Goal: Transaction & Acquisition: Download file/media

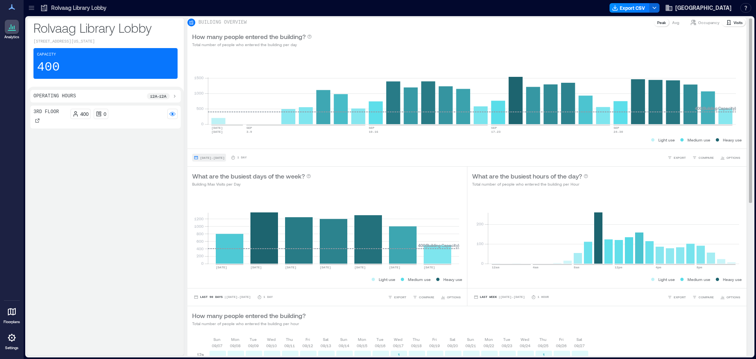
click at [220, 159] on span "[DATE] - [DATE]" at bounding box center [212, 158] width 24 height 4
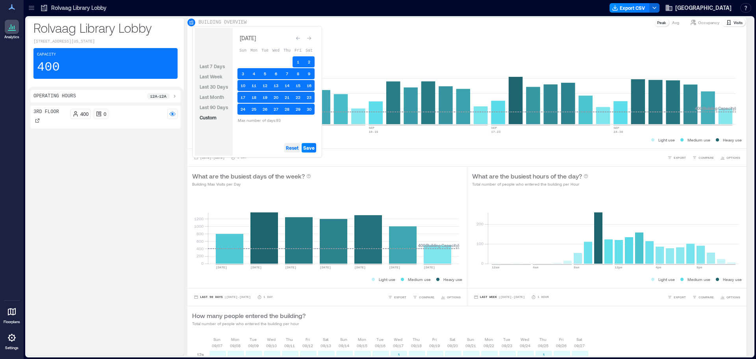
click at [251, 144] on button "Reset" at bounding box center [292, 147] width 16 height 9
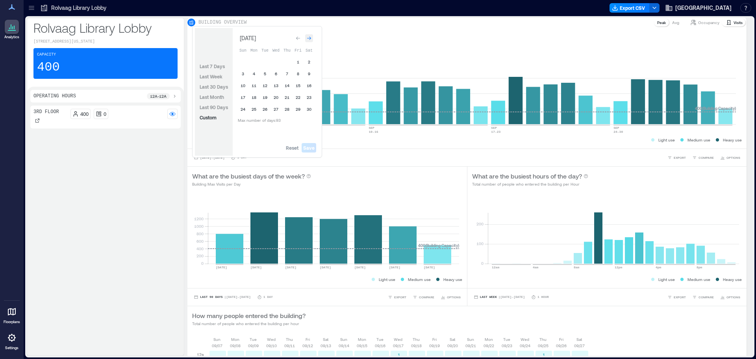
click at [251, 39] on icon "Go to next month" at bounding box center [309, 38] width 5 height 5
click at [238, 62] on button "1" at bounding box center [242, 61] width 11 height 11
click at [251, 108] on button "31" at bounding box center [264, 108] width 11 height 11
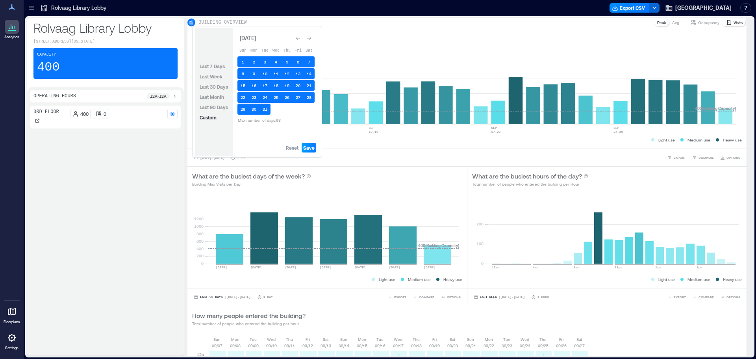
click at [251, 146] on span "Save" at bounding box center [308, 147] width 11 height 6
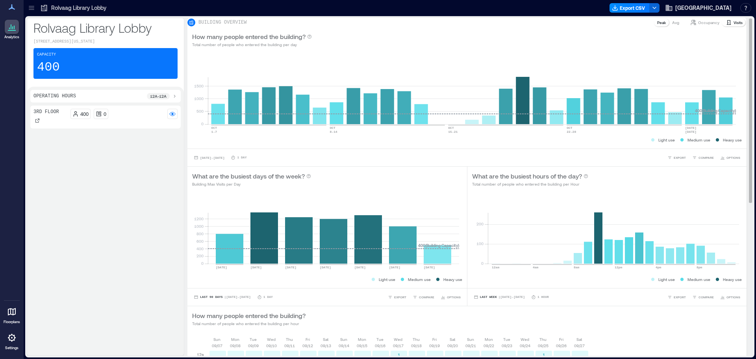
click at [251, 26] on p "Visits" at bounding box center [737, 22] width 9 height 6
click at [251, 160] on span "EXPORT" at bounding box center [679, 157] width 12 height 5
click at [251, 150] on button "CSV" at bounding box center [673, 146] width 20 height 8
click at [213, 159] on span "[DATE] - [DATE]" at bounding box center [212, 158] width 24 height 4
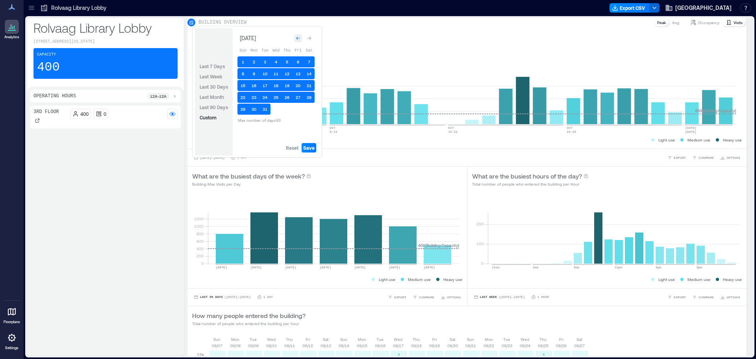
click at [251, 39] on icon "Go to previous month" at bounding box center [298, 38] width 5 height 5
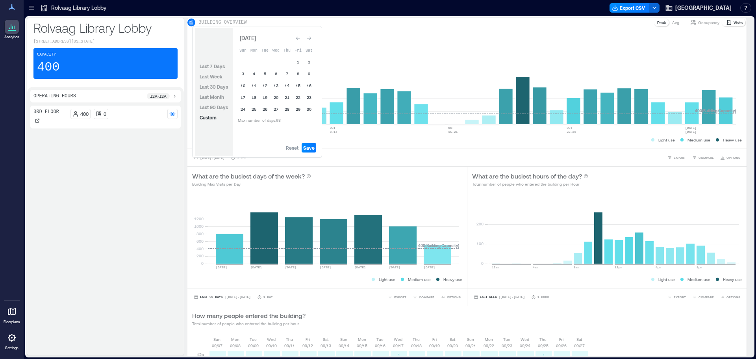
click at [251, 39] on icon "Go to previous month" at bounding box center [298, 38] width 5 height 5
click at [251, 39] on div "Go to previous month" at bounding box center [298, 37] width 8 height 8
click at [251, 39] on icon "Go to previous month" at bounding box center [298, 38] width 5 height 5
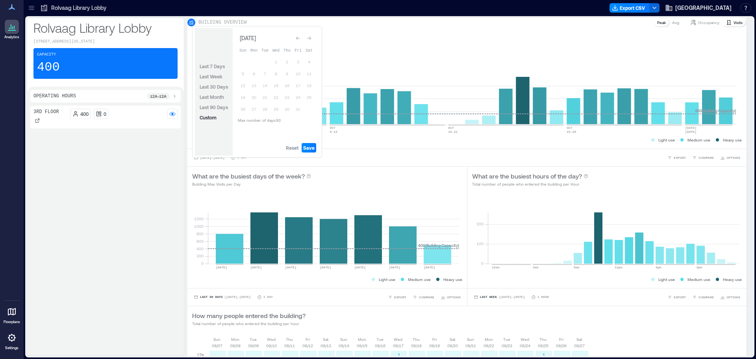
click at [251, 39] on icon "Go to previous month" at bounding box center [298, 38] width 5 height 5
click at [251, 39] on div "Go to previous month" at bounding box center [298, 37] width 8 height 8
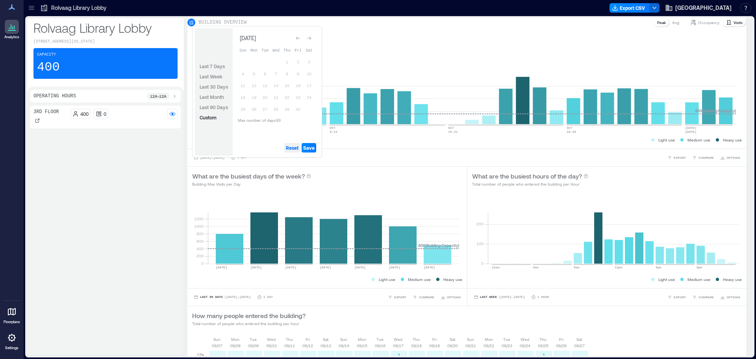
click at [251, 149] on span "Reset" at bounding box center [292, 147] width 13 height 6
click at [251, 64] on button "1" at bounding box center [286, 61] width 11 height 11
click at [251, 109] on button "30" at bounding box center [297, 108] width 11 height 11
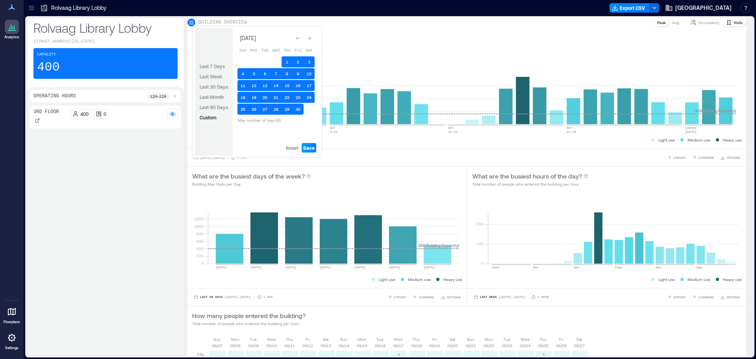
click at [251, 145] on span "Save" at bounding box center [308, 147] width 11 height 6
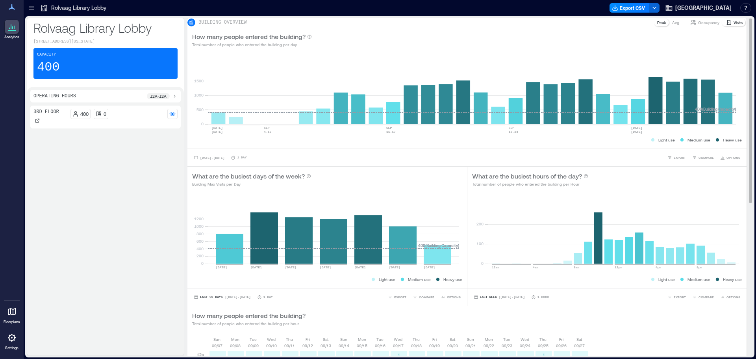
click at [251, 24] on p "Visits" at bounding box center [737, 22] width 9 height 6
click at [251, 160] on span "EXPORT" at bounding box center [679, 157] width 12 height 5
drag, startPoint x: 677, startPoint y: 150, endPoint x: 671, endPoint y: 148, distance: 6.0
click at [251, 148] on span "CSV" at bounding box center [676, 146] width 6 height 5
click at [224, 159] on span "[DATE] - [DATE]" at bounding box center [212, 158] width 24 height 4
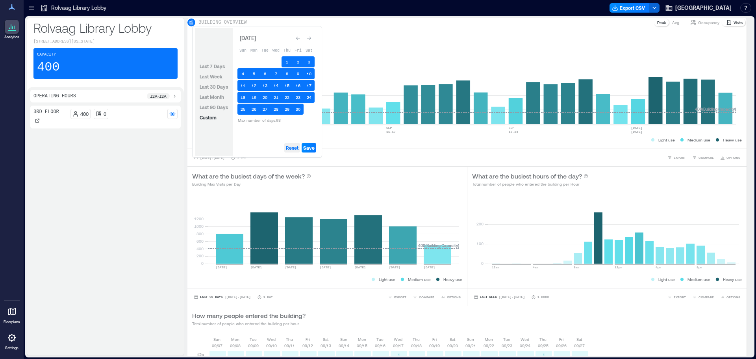
click at [251, 149] on span "Reset" at bounding box center [292, 147] width 13 height 6
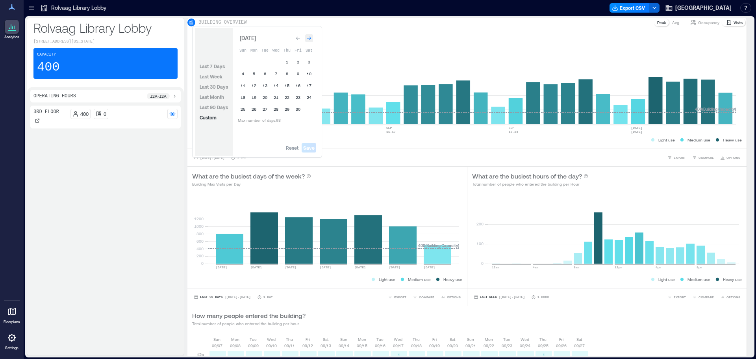
click at [251, 40] on icon "Go to next month" at bounding box center [309, 38] width 5 height 5
click at [251, 149] on span "Reset" at bounding box center [292, 147] width 13 height 6
click at [251, 61] on button "1" at bounding box center [308, 60] width 11 height 11
click at [251, 119] on button "31" at bounding box center [253, 119] width 11 height 11
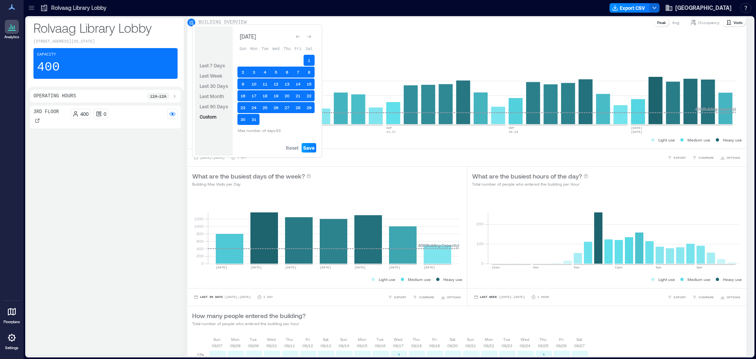
click at [251, 149] on span "Save" at bounding box center [308, 147] width 11 height 6
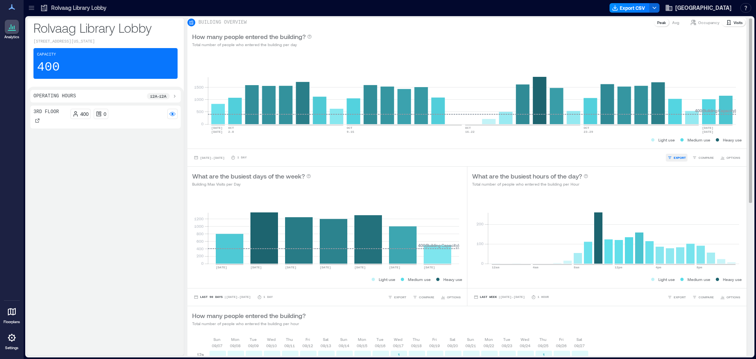
click at [251, 160] on span "EXPORT" at bounding box center [679, 157] width 12 height 5
click at [251, 148] on icon "button" at bounding box center [670, 146] width 4 height 4
click at [222, 159] on span "[DATE] - [DATE]" at bounding box center [212, 158] width 24 height 4
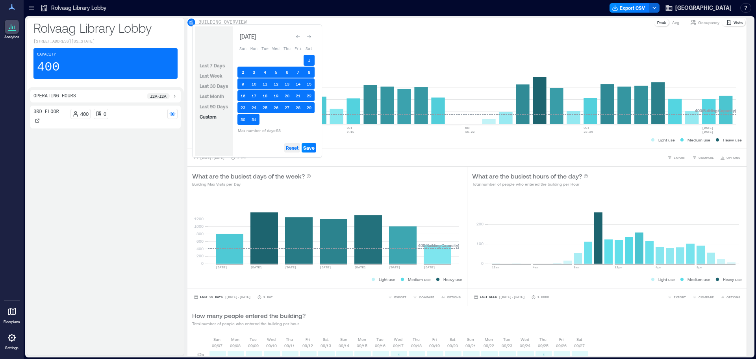
click at [251, 148] on span "Reset" at bounding box center [292, 147] width 13 height 6
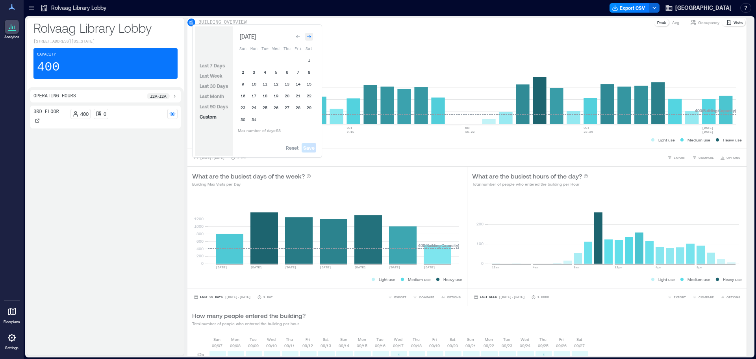
click at [251, 36] on icon "Go to next month" at bounding box center [309, 36] width 5 height 5
click at [251, 60] on button "1" at bounding box center [264, 61] width 11 height 11
click at [251, 112] on button "30" at bounding box center [275, 108] width 11 height 11
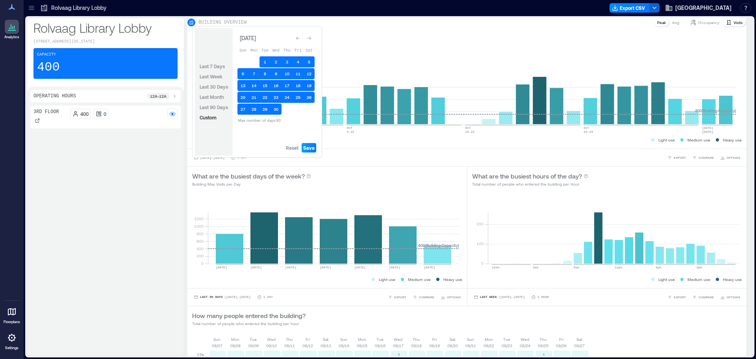
click at [251, 148] on span "Save" at bounding box center [308, 147] width 11 height 6
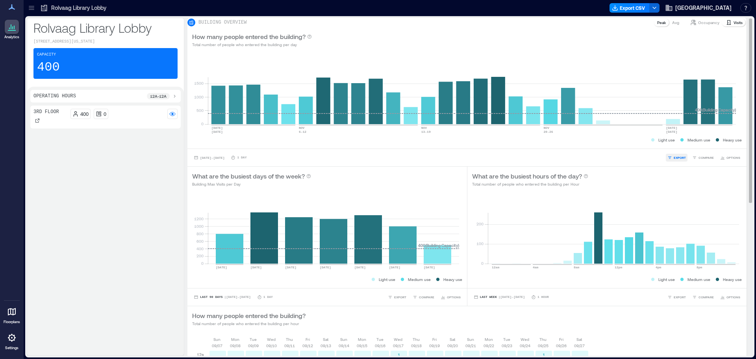
click at [251, 160] on span "EXPORT" at bounding box center [679, 157] width 12 height 5
click at [251, 150] on button "CSV" at bounding box center [673, 146] width 20 height 8
click at [226, 166] on div "[DATE] - [DATE] 1 Day EXPORT IMAGE CSV COMPARE OPTIONS" at bounding box center [466, 157] width 559 height 18
click at [226, 155] on div "[DATE] - [DATE] 1 Day EXPORT COMPARE OPTIONS" at bounding box center [466, 157] width 559 height 18
click at [226, 166] on div "[DATE] - [DATE] 1 Day EXPORT COMPARE OPTIONS" at bounding box center [466, 157] width 559 height 18
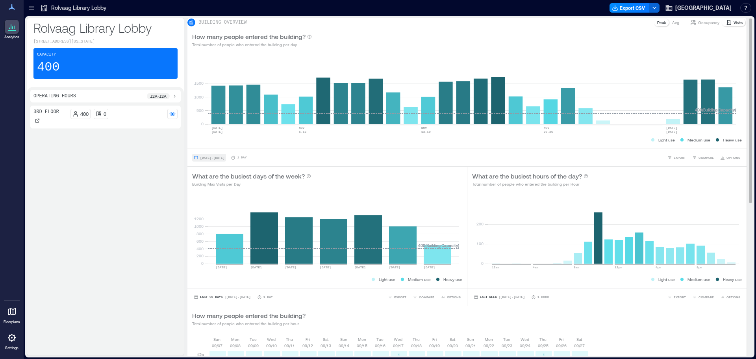
click at [226, 159] on button "[DATE] - [DATE]" at bounding box center [209, 157] width 34 height 8
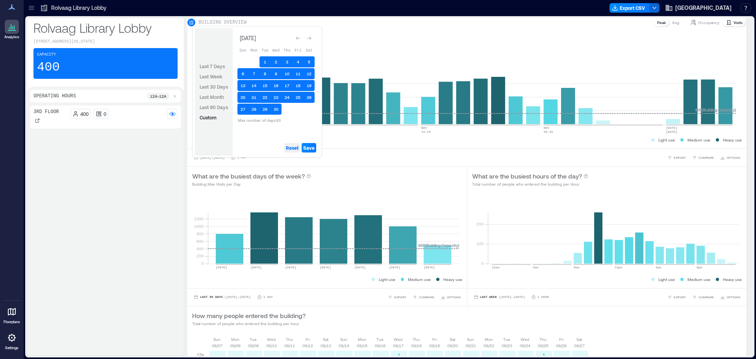
click at [251, 149] on span "Reset" at bounding box center [292, 147] width 13 height 6
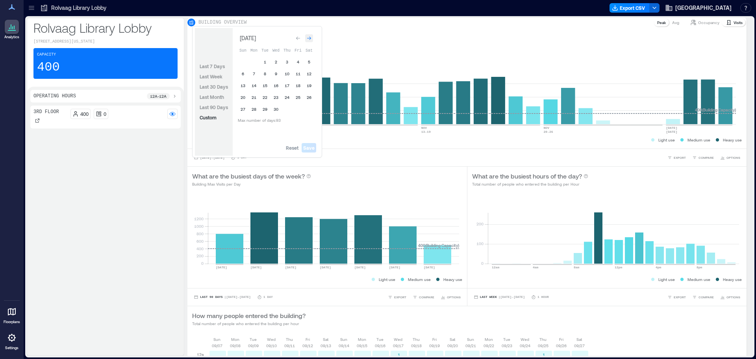
click at [251, 39] on div "Go to next month" at bounding box center [309, 38] width 8 height 8
click at [251, 61] on button "1" at bounding box center [286, 61] width 11 height 11
click at [251, 111] on button "31" at bounding box center [308, 108] width 11 height 11
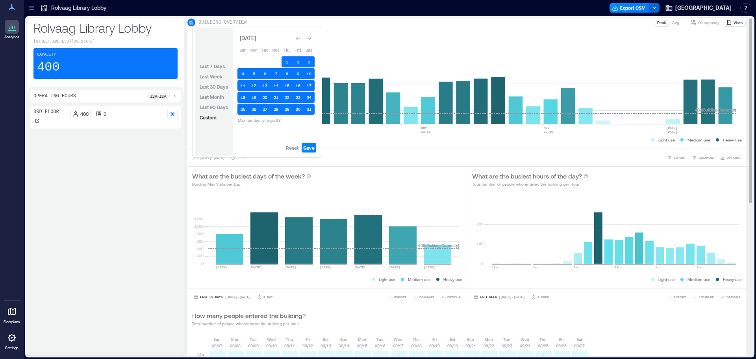
drag, startPoint x: 310, startPoint y: 146, endPoint x: 310, endPoint y: 168, distance: 21.6
click at [251, 147] on span "Save" at bounding box center [308, 147] width 11 height 6
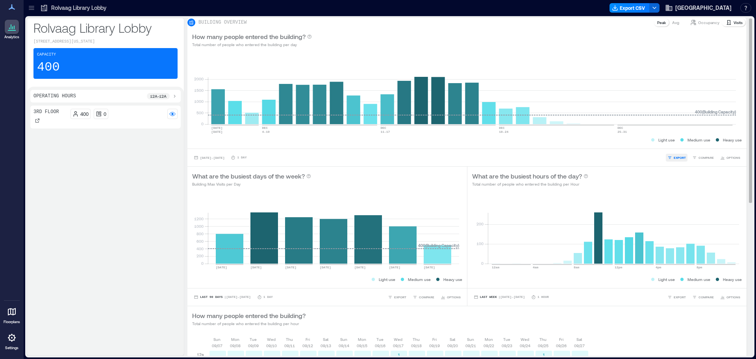
click at [251, 161] on button "EXPORT" at bounding box center [676, 157] width 22 height 8
click at [251, 152] on div "IMAGE CSV" at bounding box center [673, 141] width 24 height 20
click at [251, 148] on span "CSV" at bounding box center [676, 146] width 6 height 5
click at [224, 160] on span "[DATE] - [DATE]" at bounding box center [212, 157] width 24 height 5
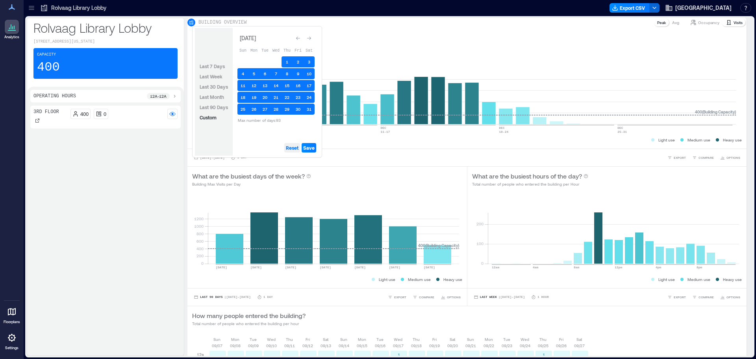
click at [251, 144] on span "Reset" at bounding box center [292, 147] width 13 height 6
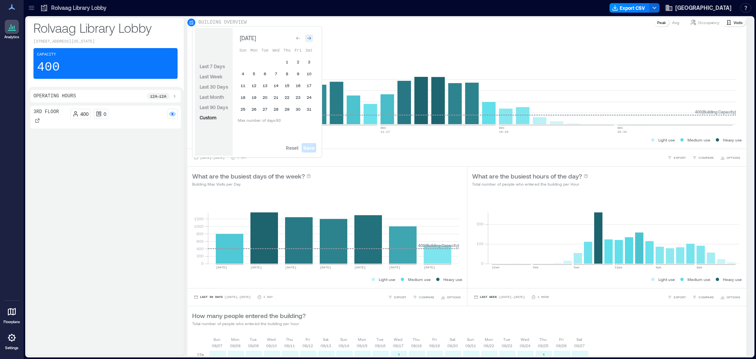
click at [251, 34] on div "Go to next month" at bounding box center [309, 38] width 8 height 8
click at [251, 34] on div "Go to next month" at bounding box center [309, 37] width 8 height 8
click at [251, 34] on div "Go to next month" at bounding box center [309, 38] width 8 height 8
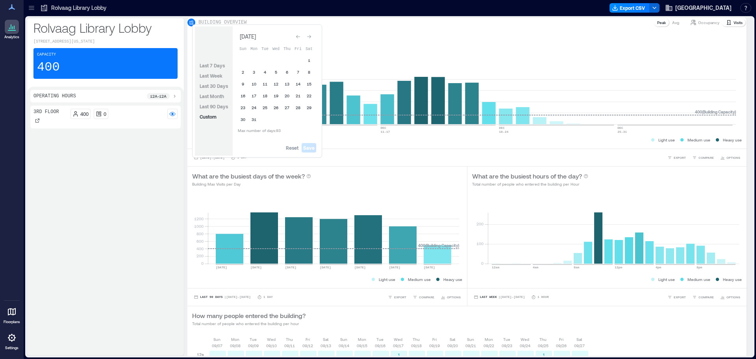
click at [251, 34] on div "Go to next month" at bounding box center [309, 37] width 8 height 8
click at [251, 34] on div "Go to next month" at bounding box center [309, 38] width 8 height 8
click at [241, 61] on button "1" at bounding box center [242, 61] width 11 height 11
click at [251, 108] on button "31" at bounding box center [264, 108] width 11 height 11
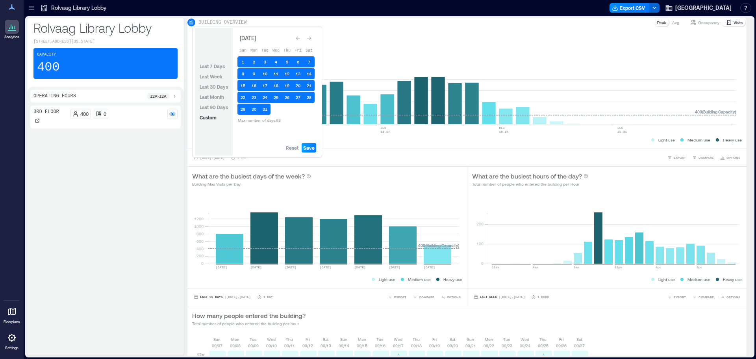
click at [251, 146] on span "Save" at bounding box center [308, 147] width 11 height 6
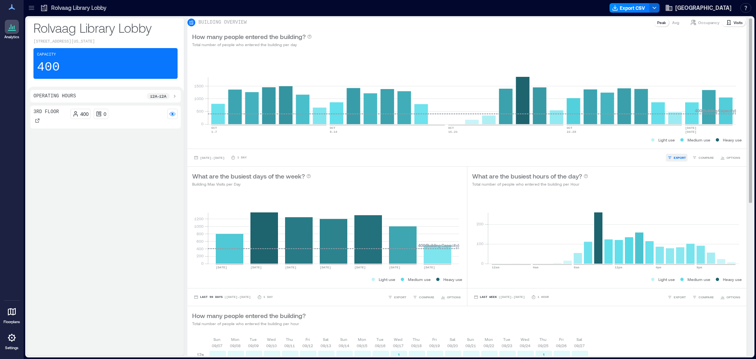
click at [251, 160] on span "EXPORT" at bounding box center [679, 157] width 12 height 5
click at [251, 148] on span "CSV" at bounding box center [676, 146] width 6 height 5
click at [220, 161] on button "[DATE] - [DATE]" at bounding box center [209, 157] width 34 height 8
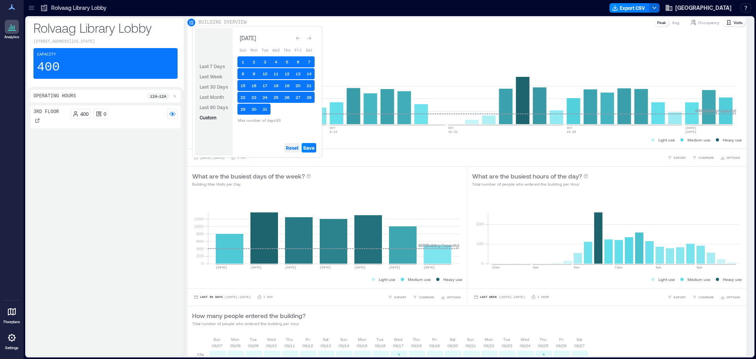
click at [251, 149] on span "Reset" at bounding box center [292, 147] width 13 height 6
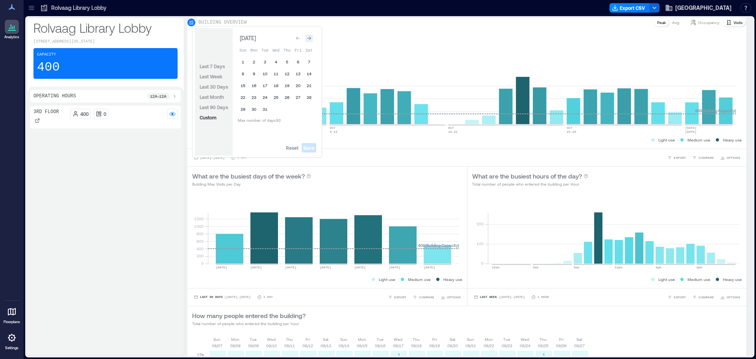
click at [251, 39] on icon "Go to next month" at bounding box center [309, 38] width 5 height 5
click at [251, 63] on button "1" at bounding box center [275, 61] width 11 height 11
drag, startPoint x: 286, startPoint y: 109, endPoint x: 287, endPoint y: 118, distance: 8.7
click at [251, 109] on button "30" at bounding box center [286, 108] width 11 height 11
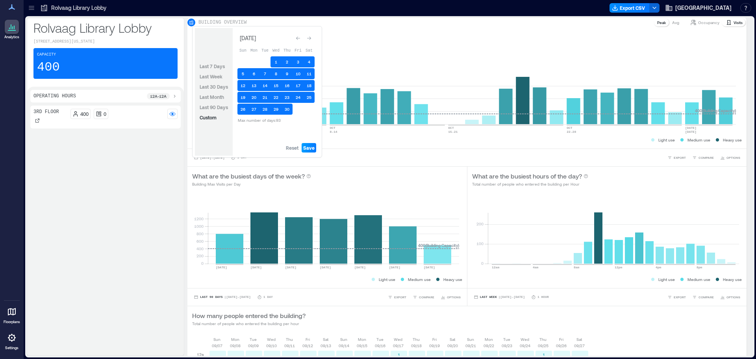
click at [251, 152] on button "Save" at bounding box center [308, 147] width 15 height 9
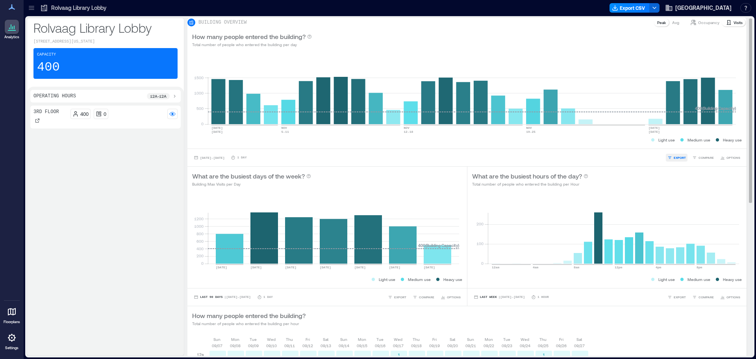
click at [251, 160] on span "EXPORT" at bounding box center [679, 157] width 12 height 5
click at [251, 148] on span "CSV" at bounding box center [676, 146] width 6 height 5
click at [212, 161] on button "[DATE] - [DATE]" at bounding box center [209, 157] width 34 height 8
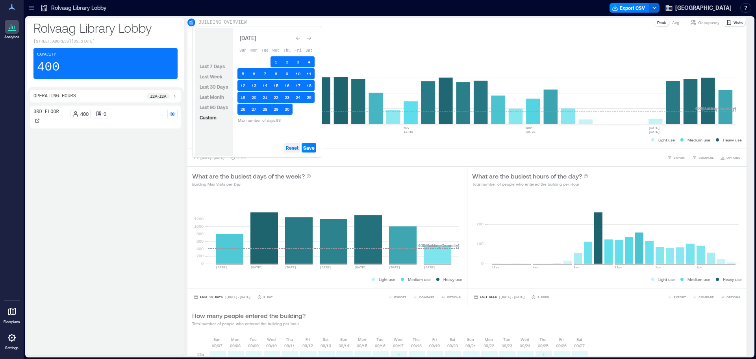
click at [251, 146] on span "Reset" at bounding box center [292, 147] width 13 height 6
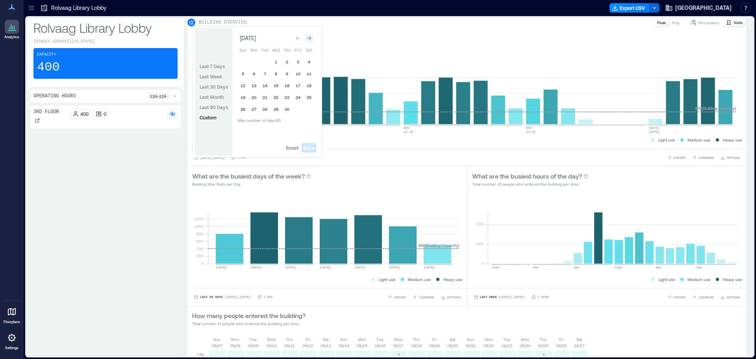
click at [251, 37] on icon "Go to next month" at bounding box center [309, 38] width 5 height 5
click at [251, 58] on button "1" at bounding box center [297, 60] width 11 height 11
click at [242, 117] on button "31" at bounding box center [242, 119] width 11 height 11
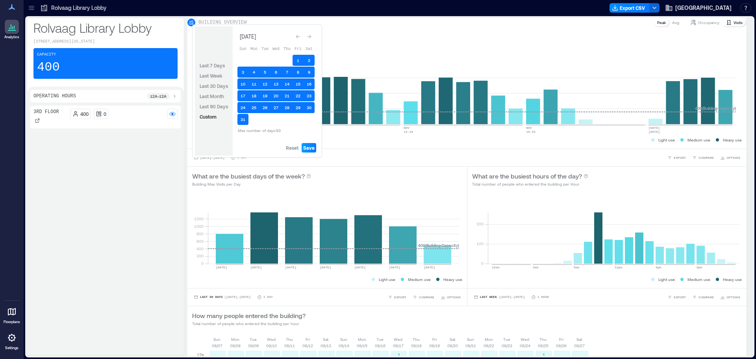
click at [251, 147] on span "Save" at bounding box center [308, 147] width 11 height 6
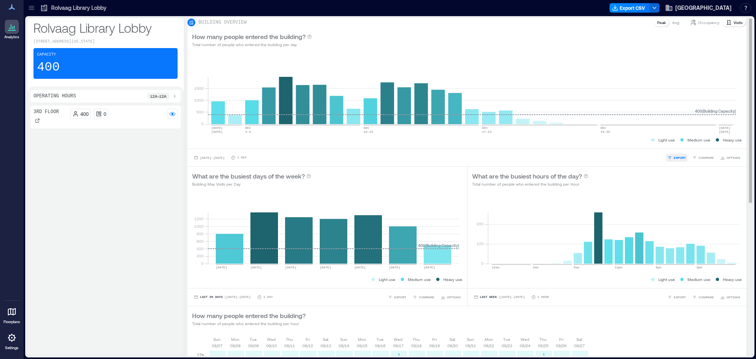
click at [251, 161] on button "EXPORT" at bounding box center [676, 157] width 22 height 8
click at [251, 148] on span "CSV" at bounding box center [676, 146] width 6 height 5
click at [251, 150] on button "CSV" at bounding box center [673, 146] width 20 height 8
click at [216, 159] on span "[DATE] - [DATE]" at bounding box center [212, 158] width 24 height 4
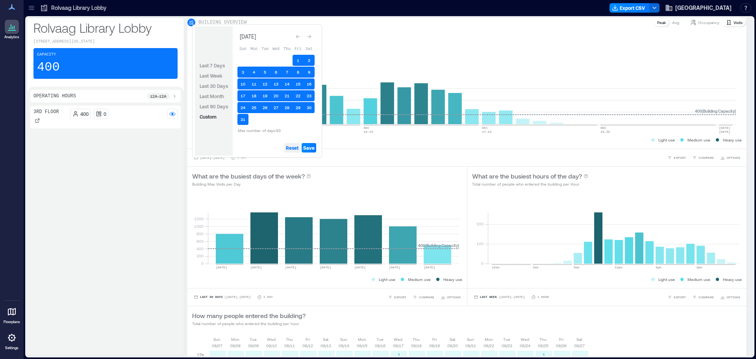
click at [251, 146] on span "Reset" at bounding box center [292, 147] width 13 height 6
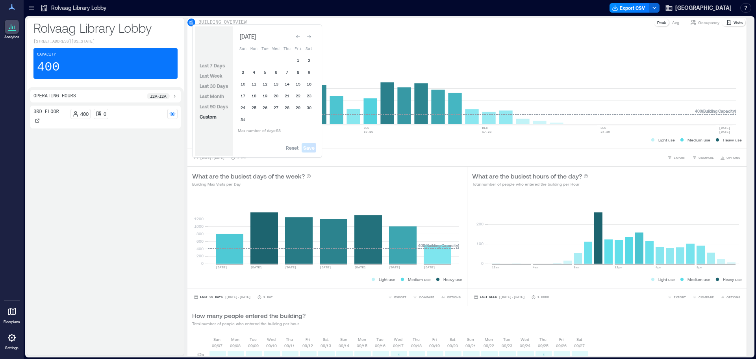
click at [251, 60] on button "1" at bounding box center [297, 60] width 11 height 11
click at [245, 119] on button "31" at bounding box center [242, 119] width 11 height 11
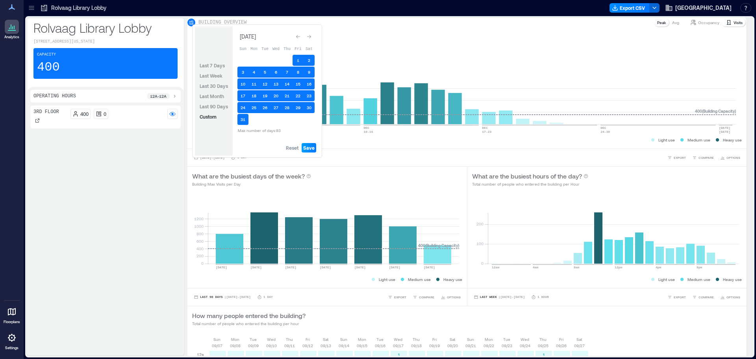
click at [251, 148] on span "Save" at bounding box center [308, 147] width 11 height 6
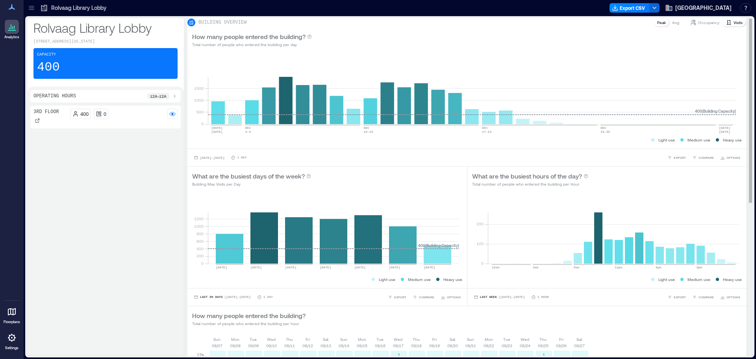
click at [251, 161] on div "[DATE] - [DATE] 1 Day EXPORT COMPARE OPTIONS" at bounding box center [466, 157] width 549 height 8
click at [251, 160] on span "EXPORT" at bounding box center [679, 157] width 12 height 5
click at [251, 149] on button "CSV" at bounding box center [673, 146] width 20 height 8
click at [216, 159] on span "[DATE] - [DATE]" at bounding box center [212, 158] width 24 height 4
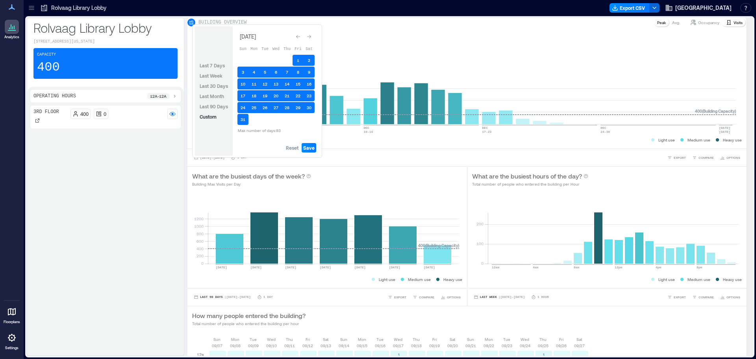
click at [251, 150] on div "Reset Save" at bounding box center [276, 148] width 87 height 16
click at [251, 148] on span "Reset" at bounding box center [292, 147] width 13 height 6
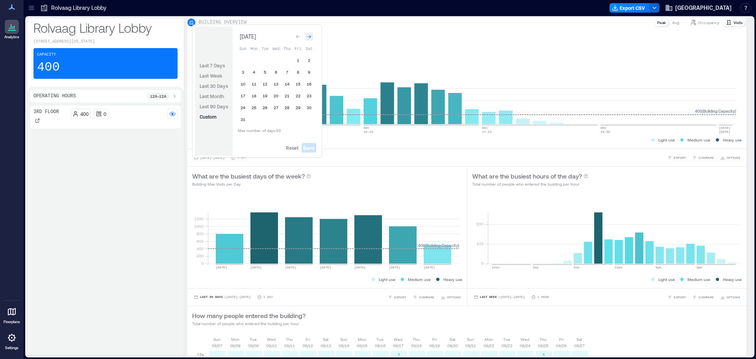
click at [251, 34] on div "Go to next month" at bounding box center [309, 37] width 8 height 8
click at [251, 34] on button "Go to next month" at bounding box center [308, 38] width 11 height 11
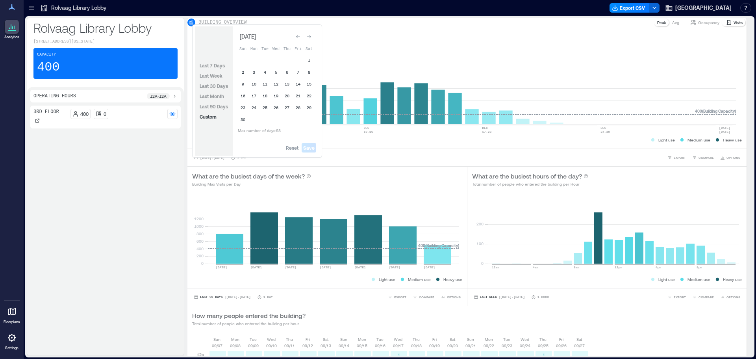
click at [251, 34] on div "Go to next month" at bounding box center [309, 37] width 8 height 8
click at [251, 34] on button "Go to next month" at bounding box center [308, 38] width 11 height 11
click at [251, 62] on button "1" at bounding box center [264, 61] width 11 height 11
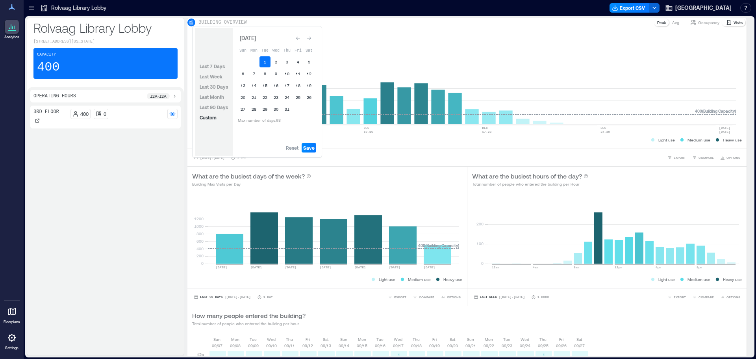
click at [251, 103] on td "31" at bounding box center [286, 108] width 11 height 11
click at [251, 108] on button "31" at bounding box center [286, 108] width 11 height 11
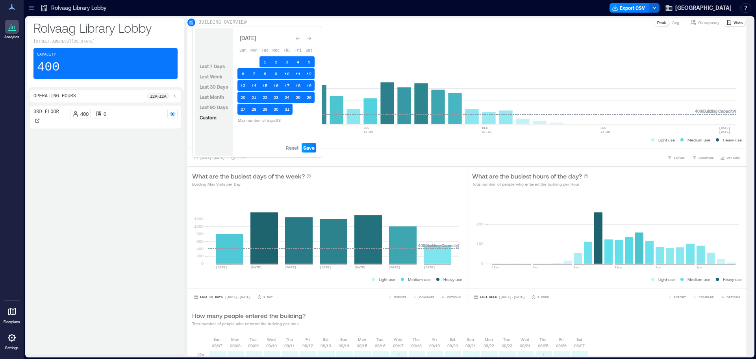
click at [251, 146] on button "Save" at bounding box center [308, 147] width 15 height 9
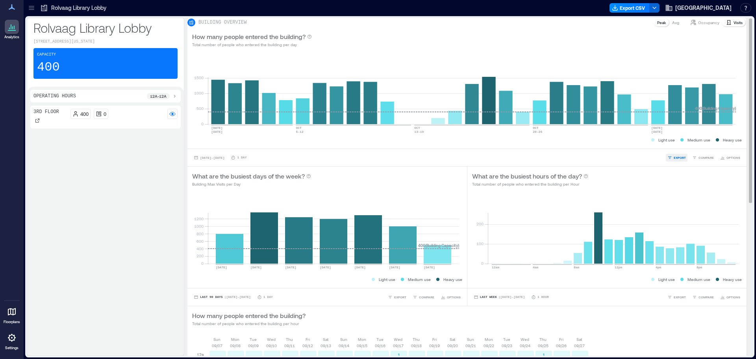
click at [251, 160] on span "EXPORT" at bounding box center [679, 157] width 12 height 5
click at [251, 148] on span "CSV" at bounding box center [676, 146] width 6 height 5
click at [224, 159] on span "[DATE] - [DATE]" at bounding box center [212, 158] width 24 height 4
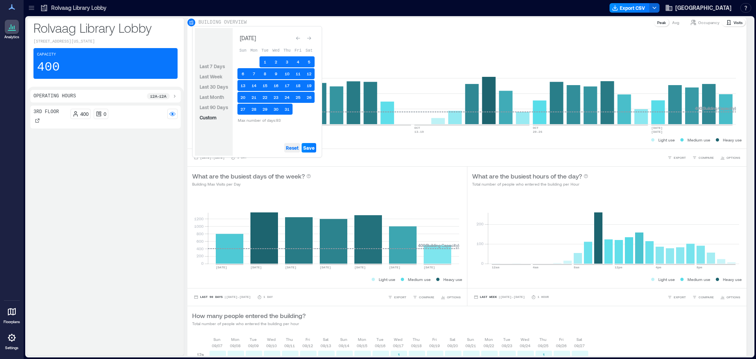
click at [251, 145] on span "Reset" at bounding box center [292, 147] width 13 height 6
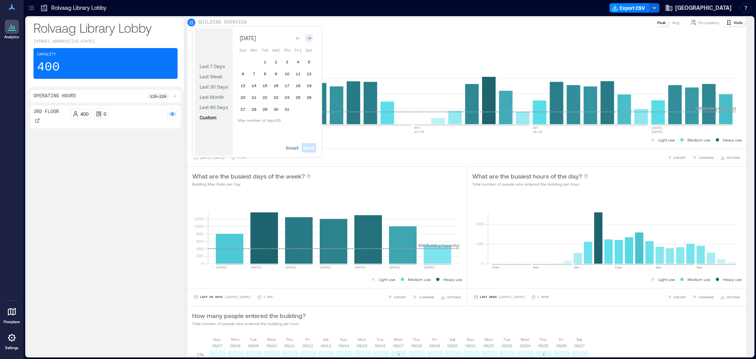
click at [251, 41] on div "Go to next month" at bounding box center [309, 38] width 8 height 8
click at [251, 60] on button "1" at bounding box center [297, 61] width 11 height 11
click at [251, 108] on button "30" at bounding box center [308, 108] width 11 height 11
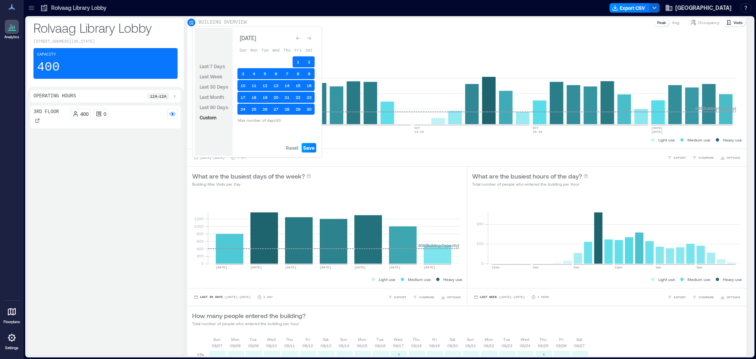
click at [251, 150] on span "Save" at bounding box center [308, 147] width 11 height 6
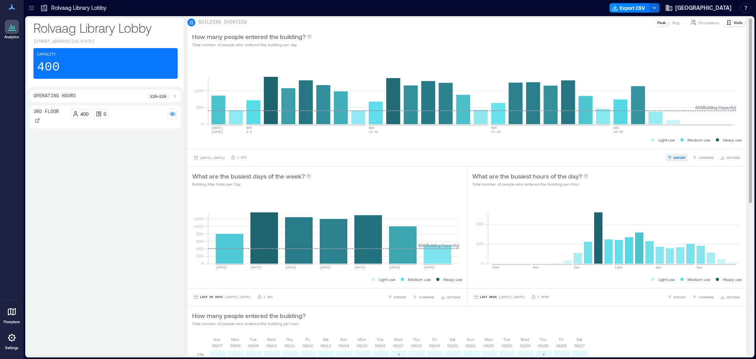
click at [251, 160] on span "EXPORT" at bounding box center [679, 157] width 12 height 5
click at [251, 148] on span "CSV" at bounding box center [676, 146] width 6 height 5
click at [215, 159] on span "[DATE] - [DATE]" at bounding box center [212, 158] width 24 height 4
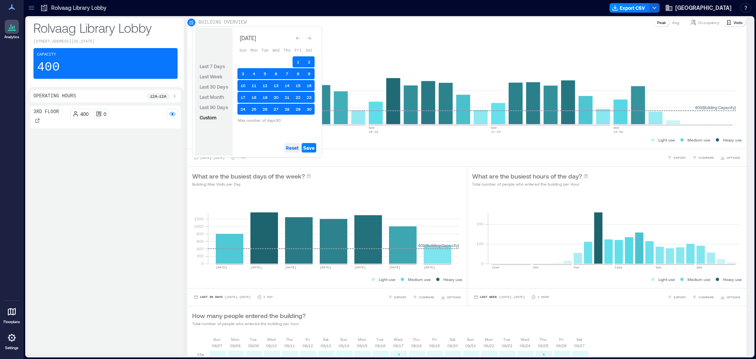
click at [251, 146] on span "Reset" at bounding box center [292, 147] width 13 height 6
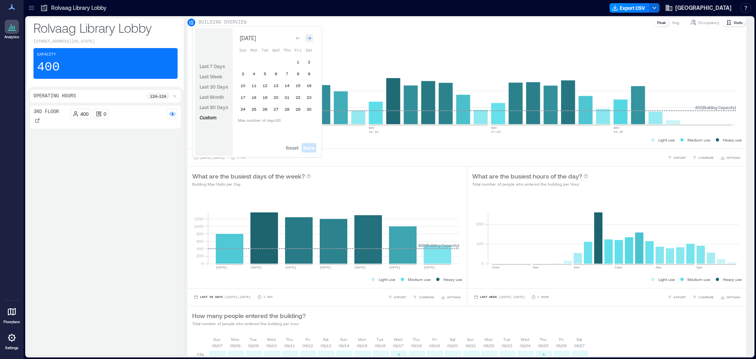
click at [251, 40] on icon "Go to next month" at bounding box center [309, 38] width 5 height 5
click at [242, 63] on button "1" at bounding box center [242, 61] width 11 height 11
click at [251, 107] on button "31" at bounding box center [264, 108] width 11 height 11
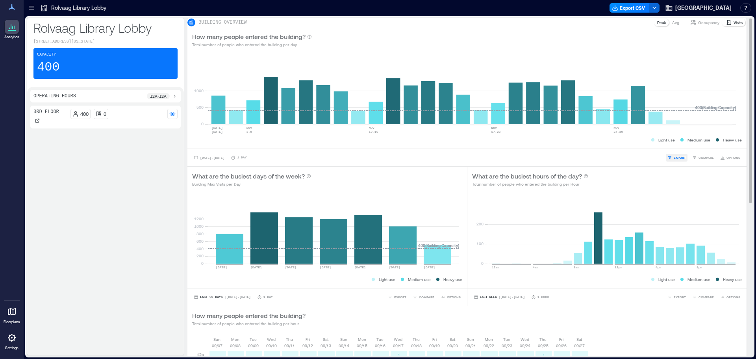
click at [251, 160] on span "EXPORT" at bounding box center [679, 157] width 12 height 5
click at [251, 148] on icon "button" at bounding box center [669, 146] width 5 height 5
click at [215, 159] on span "[DATE] - [DATE]" at bounding box center [212, 158] width 24 height 4
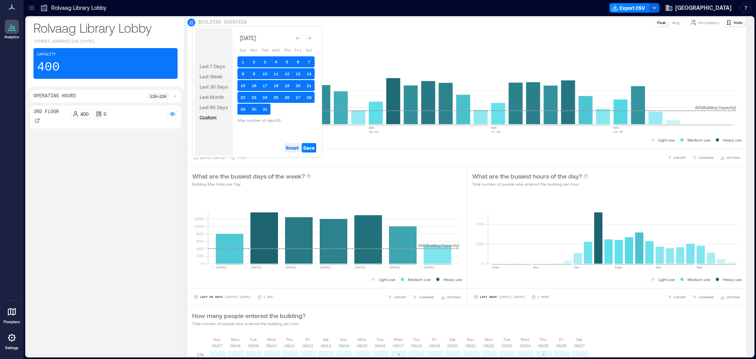
drag, startPoint x: 291, startPoint y: 149, endPoint x: 291, endPoint y: 143, distance: 5.9
click at [251, 148] on span "Reset" at bounding box center [292, 147] width 13 height 6
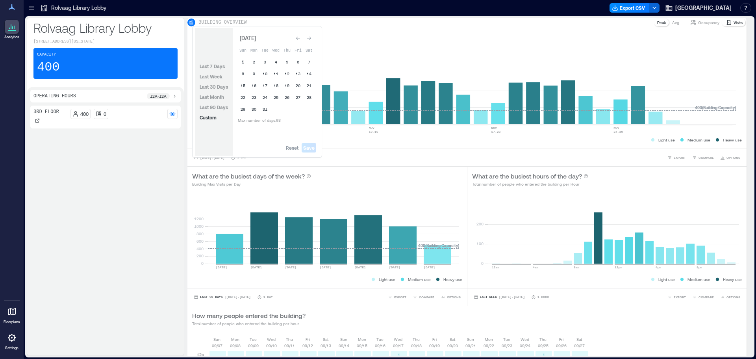
click at [244, 63] on button "1" at bounding box center [242, 61] width 11 height 11
click at [251, 107] on button "31" at bounding box center [264, 108] width 11 height 11
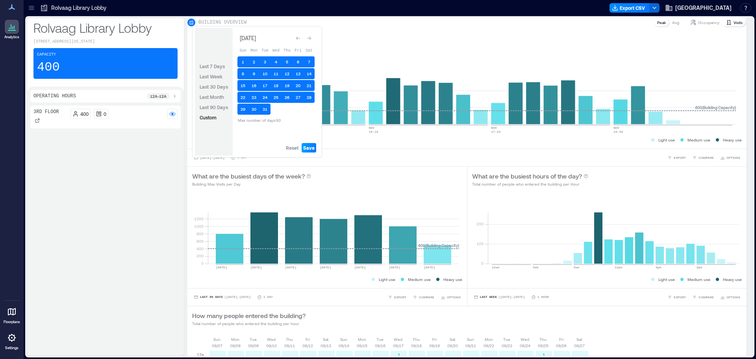
click at [251, 146] on span "Save" at bounding box center [308, 147] width 11 height 6
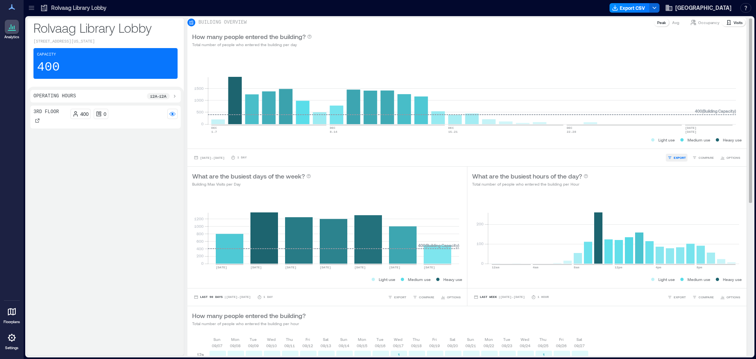
click at [251, 160] on span "EXPORT" at bounding box center [679, 157] width 12 height 5
click at [251, 148] on span "CSV" at bounding box center [676, 146] width 6 height 5
